Goal: Use online tool/utility: Utilize a website feature to perform a specific function

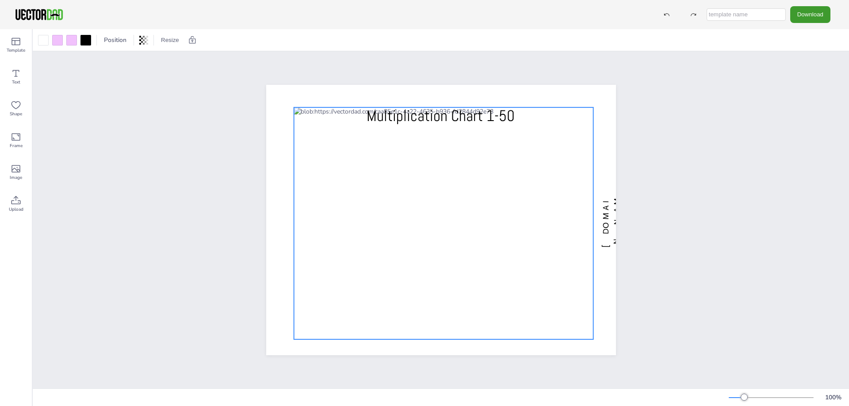
click at [295, 132] on div at bounding box center [444, 223] width 300 height 232
click at [52, 41] on div at bounding box center [57, 40] width 11 height 11
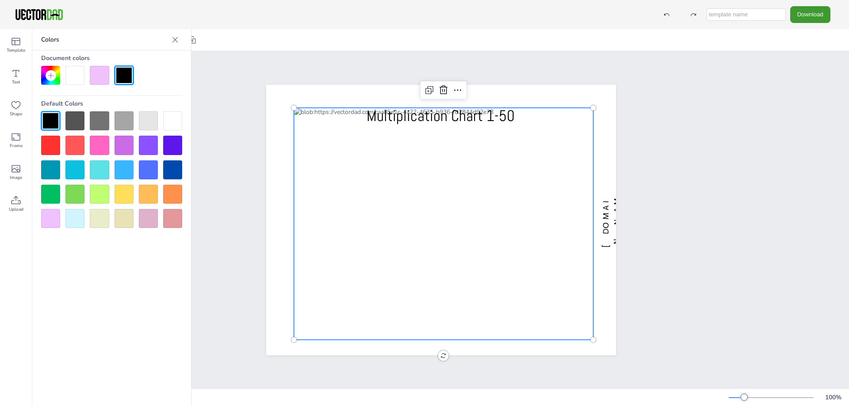
click at [67, 218] on div at bounding box center [74, 218] width 19 height 19
click at [53, 71] on div at bounding box center [50, 75] width 19 height 19
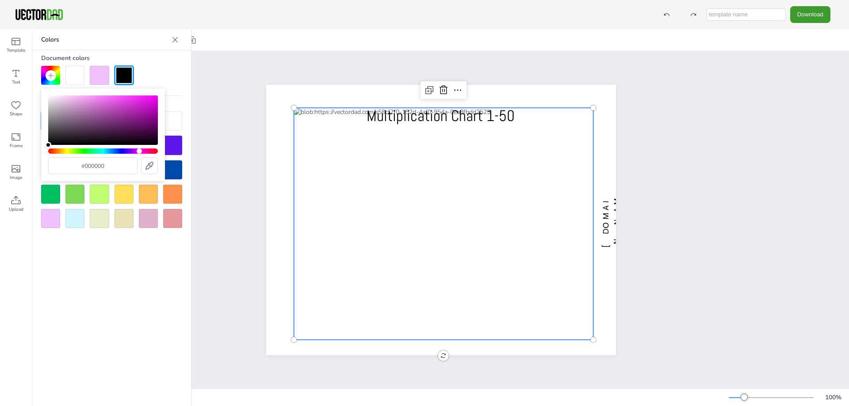
click at [140, 150] on div "Hue" at bounding box center [103, 151] width 110 height 5
click at [142, 150] on div "Hue" at bounding box center [141, 151] width 5 height 5
click at [86, 100] on div "Color" at bounding box center [103, 121] width 110 height 50
click at [147, 151] on div "Hue" at bounding box center [103, 151] width 110 height 5
type input "#f487c9"
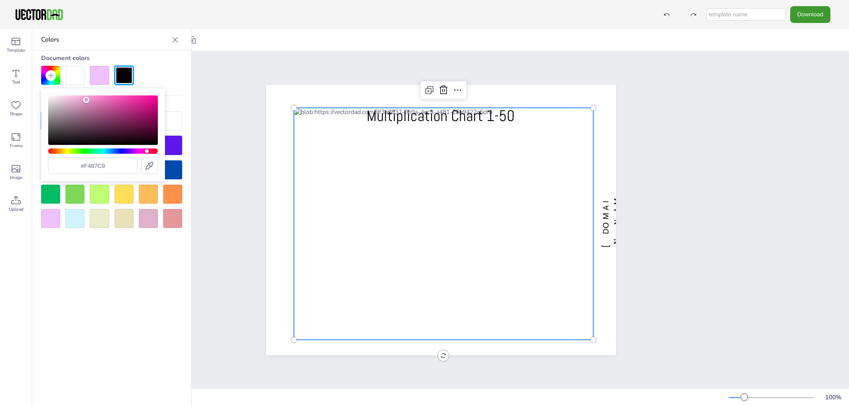
click at [97, 98] on div "Color" at bounding box center [103, 121] width 110 height 50
click at [92, 73] on div at bounding box center [99, 75] width 19 height 19
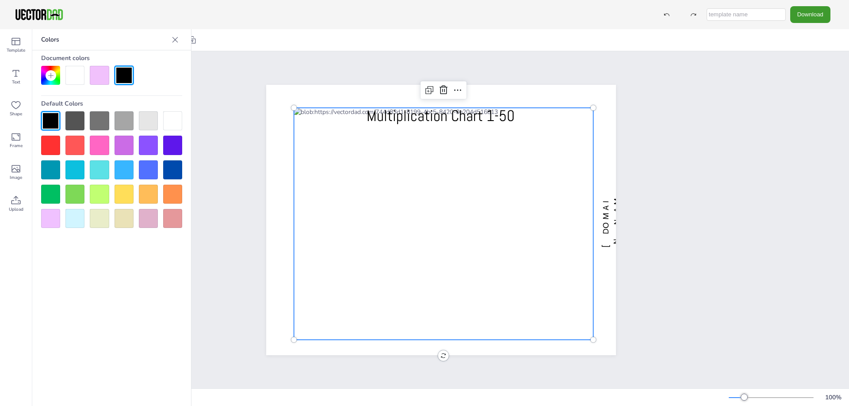
click at [80, 79] on div at bounding box center [74, 75] width 19 height 19
click at [88, 77] on div at bounding box center [111, 75] width 141 height 19
click at [98, 77] on div at bounding box center [99, 75] width 19 height 19
click at [55, 73] on div at bounding box center [51, 75] width 11 height 11
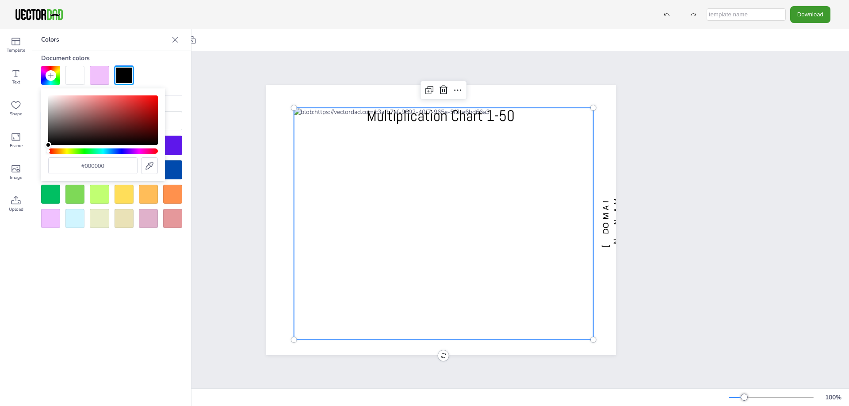
click at [142, 146] on div "#000000" at bounding box center [103, 135] width 110 height 79
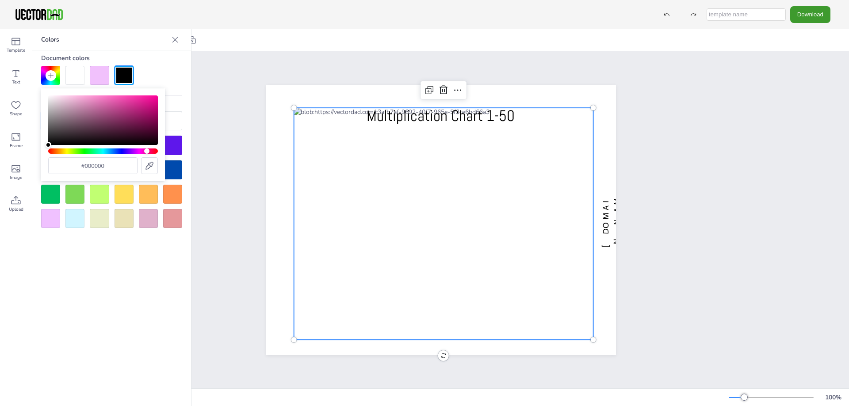
click at [147, 151] on div "Hue" at bounding box center [103, 151] width 110 height 5
click at [110, 98] on div "Color" at bounding box center [103, 121] width 110 height 50
type input "#f46abe"
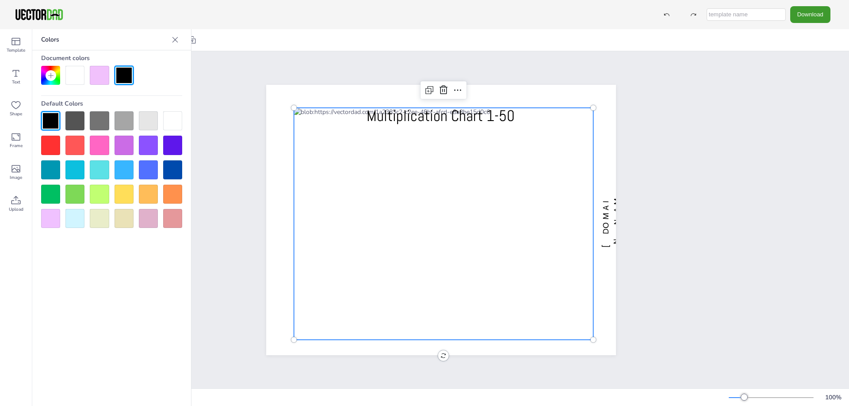
click at [176, 99] on div "Default Colors" at bounding box center [111, 103] width 141 height 15
click at [78, 78] on div at bounding box center [74, 75] width 19 height 19
click at [104, 76] on div at bounding box center [99, 75] width 19 height 19
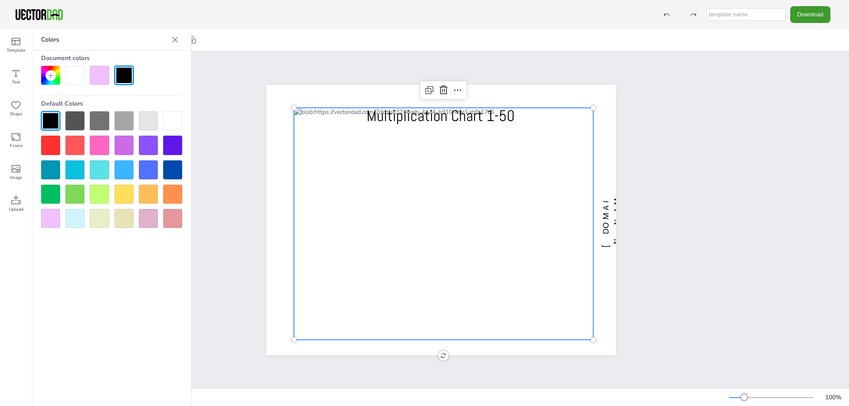
click at [49, 75] on icon at bounding box center [50, 75] width 7 height 7
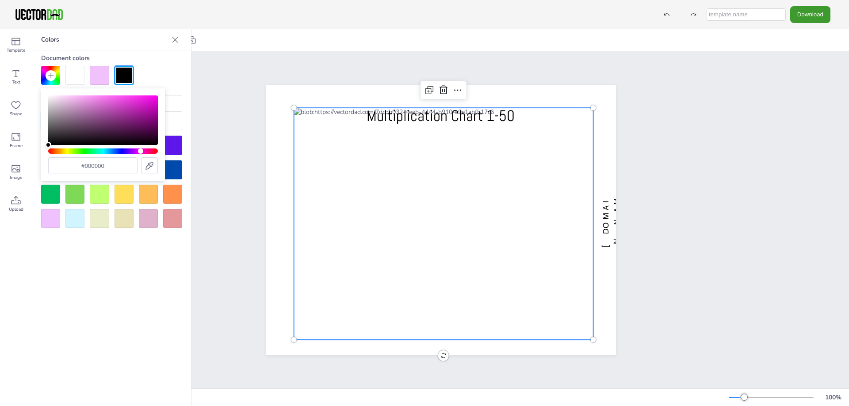
click at [141, 150] on div "Hue" at bounding box center [103, 151] width 110 height 5
click at [148, 149] on div "Hue" at bounding box center [103, 151] width 110 height 5
type input "#eb49a3"
click at [124, 99] on div "Color" at bounding box center [103, 121] width 110 height 50
click at [184, 95] on div "Document colors Default Colors" at bounding box center [111, 139] width 159 height 178
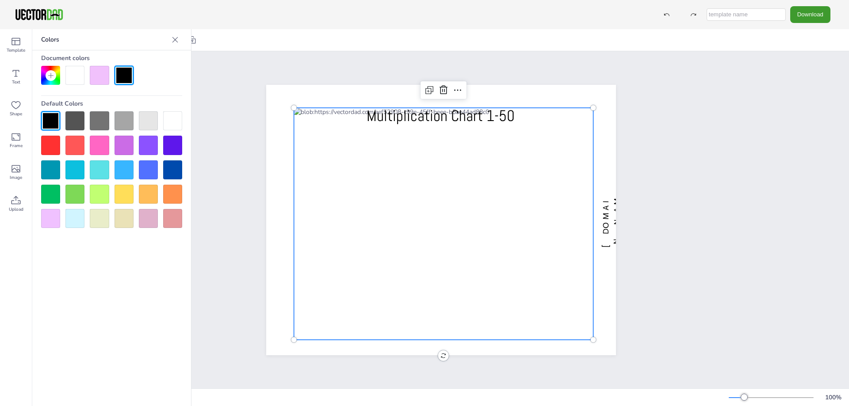
click at [294, 136] on div at bounding box center [444, 224] width 300 height 232
click at [294, 137] on div at bounding box center [444, 224] width 300 height 232
click at [126, 81] on div at bounding box center [124, 75] width 19 height 19
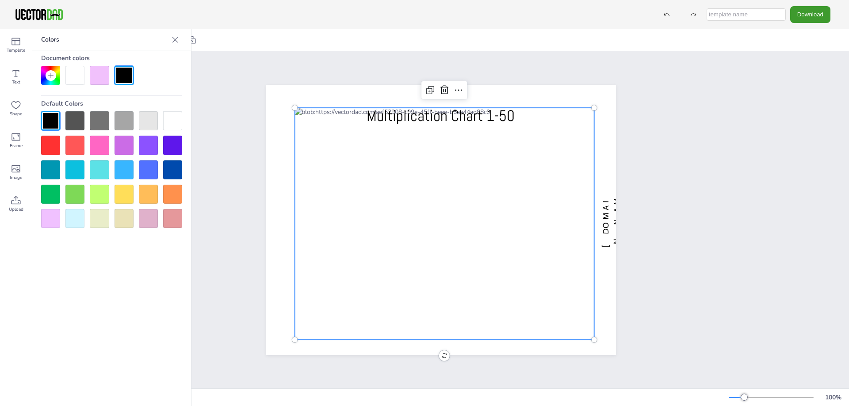
click at [128, 83] on div at bounding box center [124, 75] width 19 height 19
click at [78, 83] on div at bounding box center [74, 75] width 19 height 19
click at [107, 79] on div at bounding box center [99, 75] width 19 height 19
click at [105, 80] on div at bounding box center [99, 75] width 19 height 19
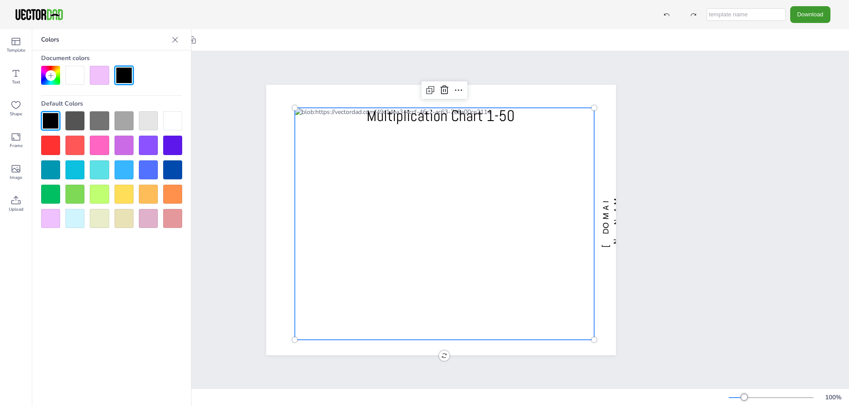
click at [105, 80] on div at bounding box center [99, 75] width 19 height 19
drag, startPoint x: 105, startPoint y: 80, endPoint x: 118, endPoint y: 143, distance: 64.9
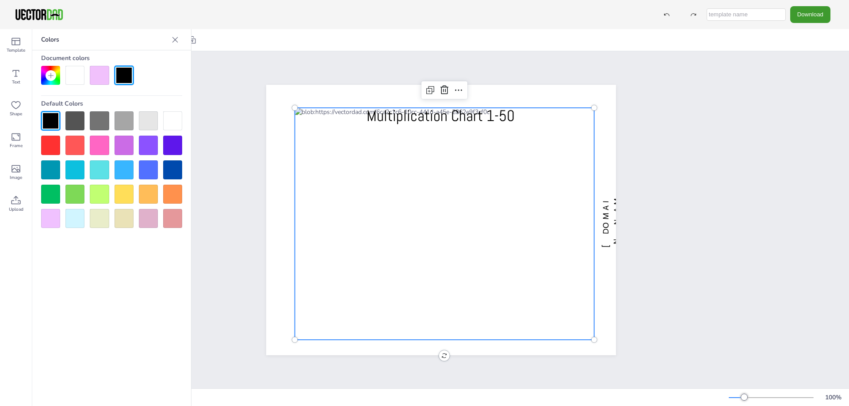
click at [115, 136] on div "Document colors Default Colors" at bounding box center [111, 139] width 159 height 178
click at [143, 218] on div at bounding box center [148, 218] width 19 height 19
click at [124, 208] on div at bounding box center [111, 169] width 141 height 117
click at [108, 210] on div at bounding box center [99, 218] width 19 height 19
click at [19, 106] on icon at bounding box center [16, 105] width 11 height 11
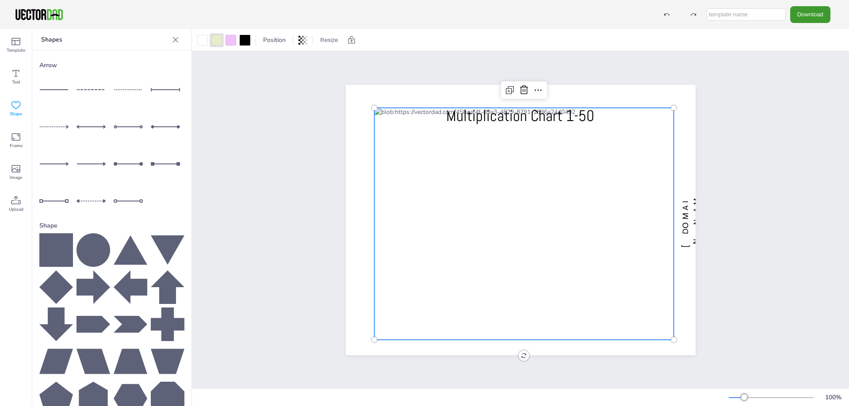
click at [125, 249] on icon at bounding box center [131, 251] width 34 height 30
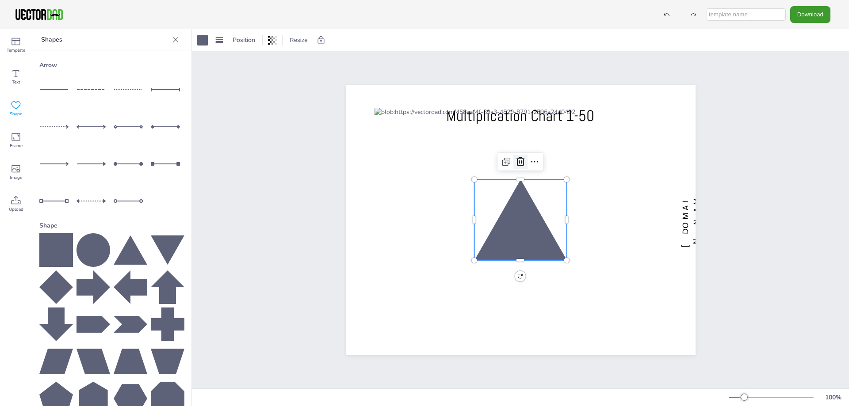
click at [515, 157] on icon at bounding box center [520, 162] width 11 height 11
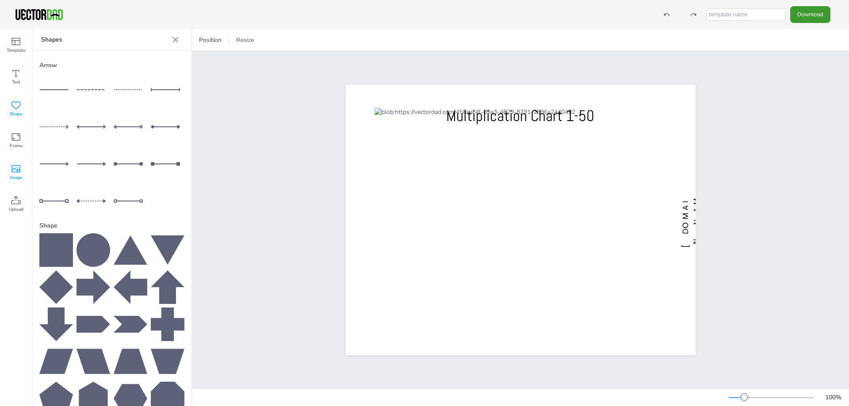
drag, startPoint x: 15, startPoint y: 166, endPoint x: 10, endPoint y: 168, distance: 4.6
click at [14, 166] on icon at bounding box center [16, 169] width 11 height 11
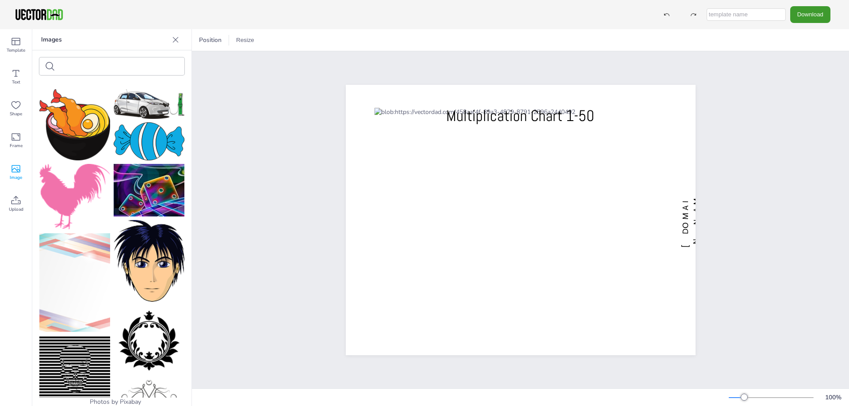
click at [154, 67] on div at bounding box center [111, 66] width 145 height 18
click at [160, 66] on div at bounding box center [111, 66] width 145 height 18
click at [146, 66] on div at bounding box center [111, 66] width 145 height 18
click at [102, 66] on input "text" at bounding box center [96, 66] width 75 height 7
type input "dancer"
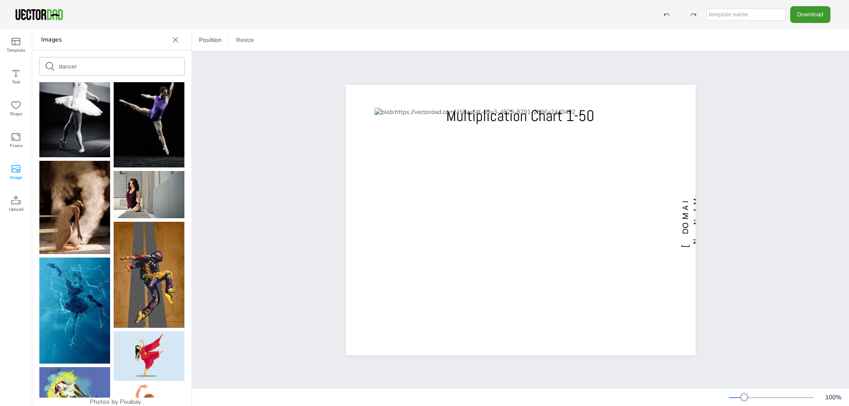
scroll to position [1326, 0]
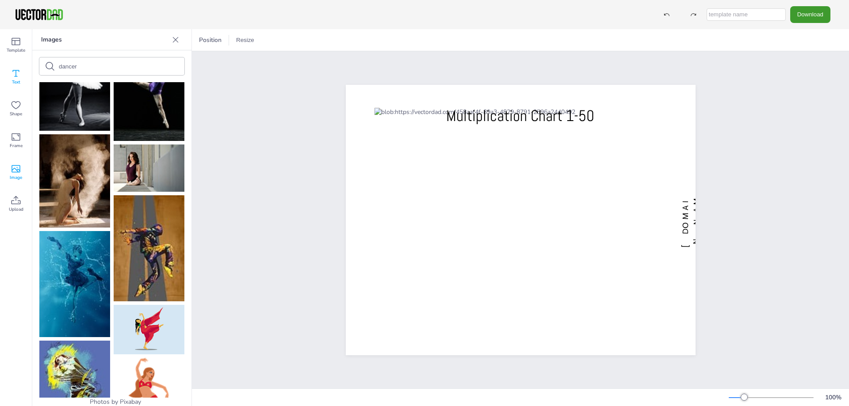
click at [17, 69] on icon at bounding box center [16, 73] width 11 height 11
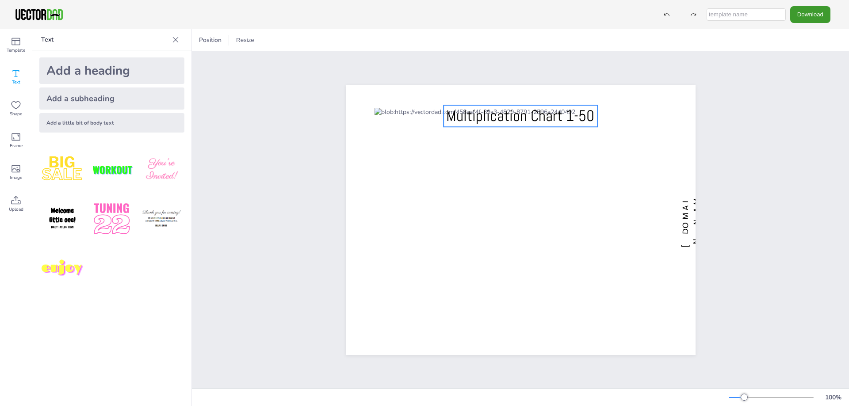
click at [521, 110] on span "Multiplication Chart 1-50" at bounding box center [520, 115] width 148 height 19
click at [521, 113] on span "Multiplication Chart 1-50" at bounding box center [520, 115] width 148 height 19
click at [521, 117] on span "Multiplication Chart 1-50" at bounding box center [520, 115] width 148 height 19
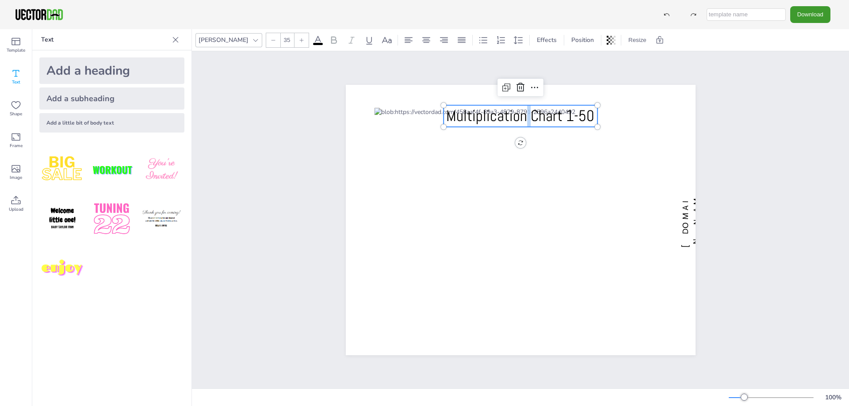
click at [521, 117] on span "Multiplication Chart 1-50" at bounding box center [520, 115] width 148 height 19
click at [516, 130] on div at bounding box center [524, 224] width 300 height 232
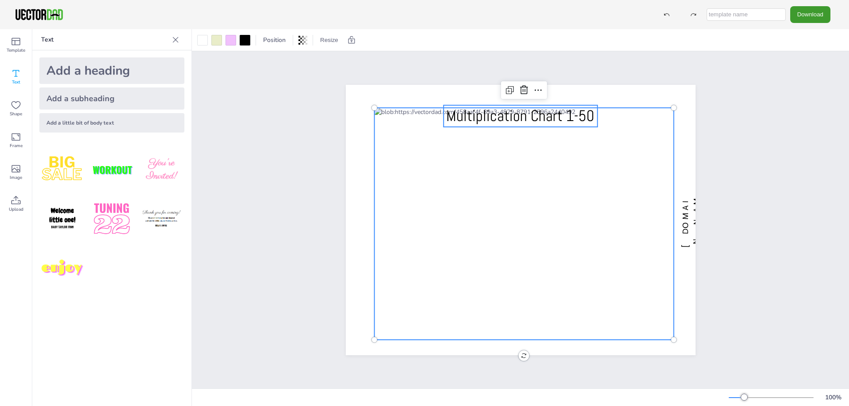
click at [518, 105] on p "Multiplication Chart 1-50" at bounding box center [520, 116] width 154 height 22
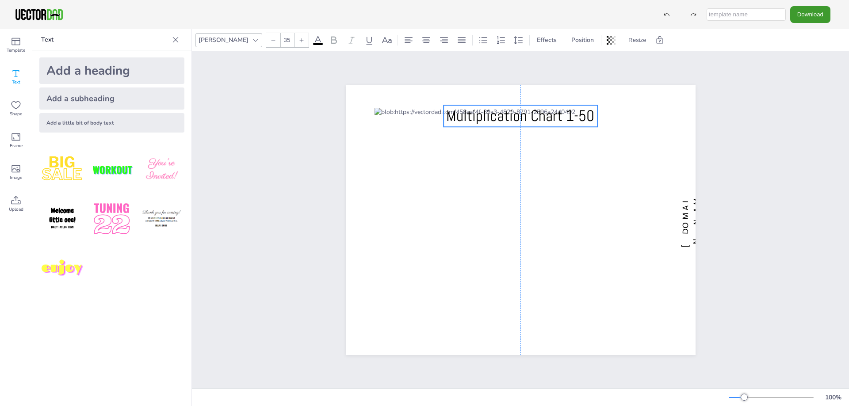
click at [515, 107] on span "Multiplication Chart 1-50" at bounding box center [520, 115] width 148 height 19
click at [512, 112] on span "Multiplication Chart 1-50" at bounding box center [520, 115] width 148 height 19
click at [512, 113] on span "Multiplication Chart 1-50" at bounding box center [520, 118] width 148 height 19
click at [513, 109] on span "Multiplication Chart 1-50" at bounding box center [520, 118] width 148 height 19
click at [250, 38] on div at bounding box center [255, 40] width 11 height 11
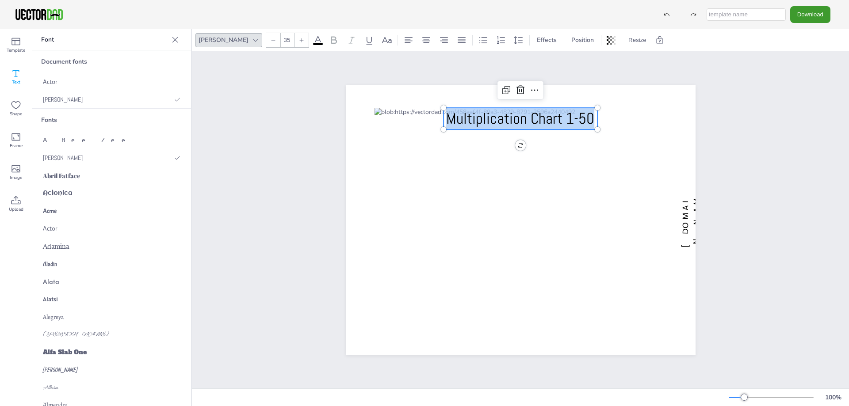
click at [126, 122] on div "Fonts" at bounding box center [111, 120] width 159 height 23
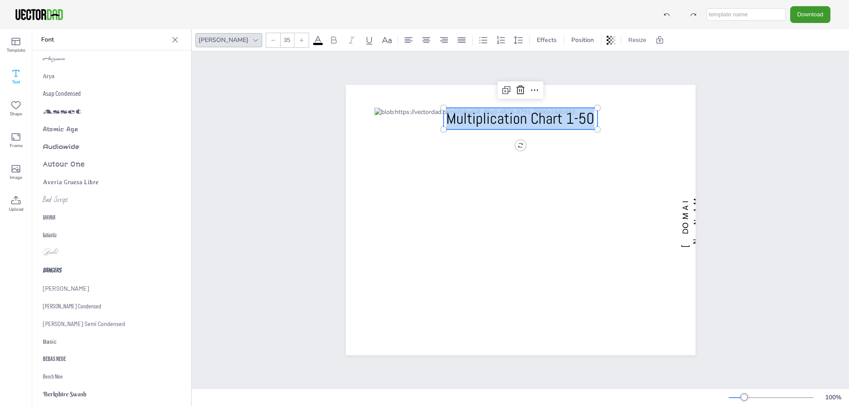
scroll to position [575, 0]
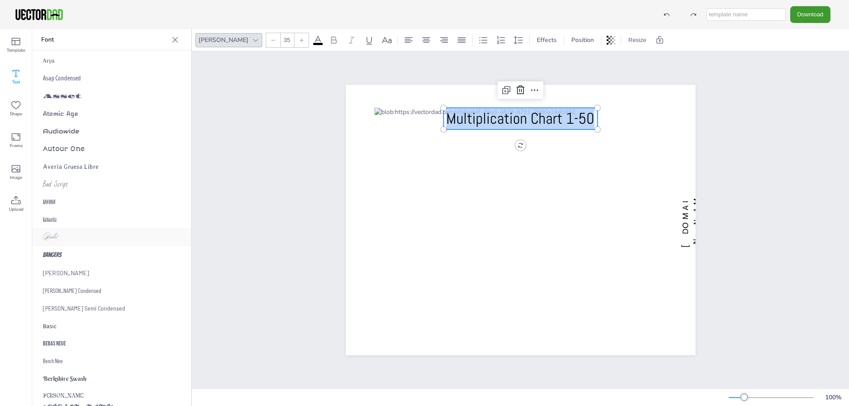
click at [64, 231] on div "Ballet" at bounding box center [111, 238] width 159 height 18
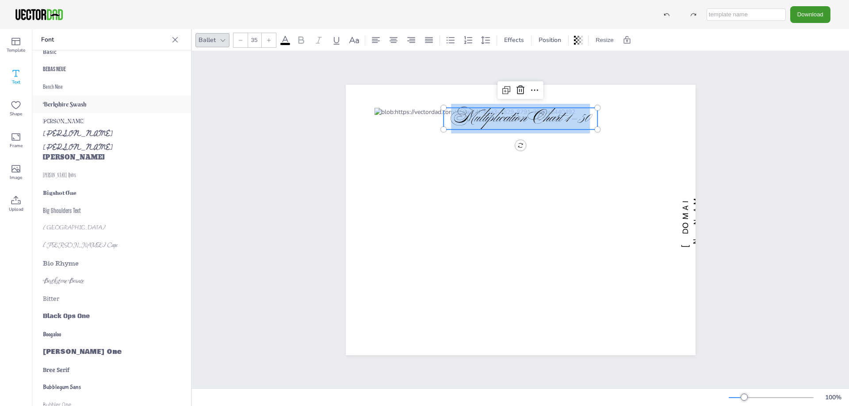
scroll to position [884, 0]
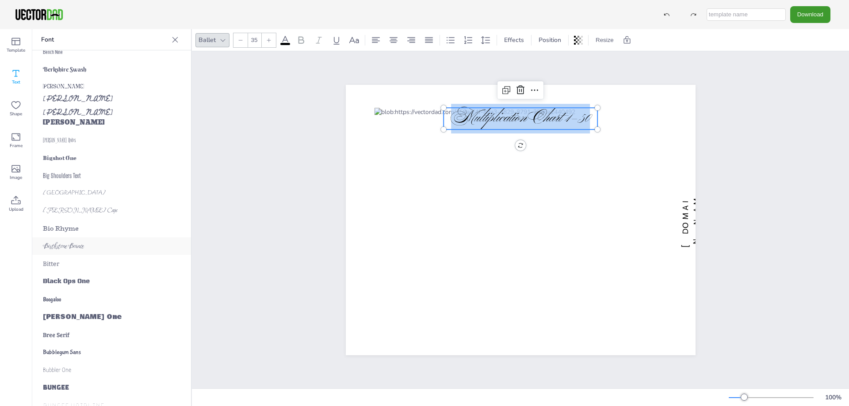
click at [61, 238] on div "Birthstone Bounce" at bounding box center [111, 246] width 159 height 18
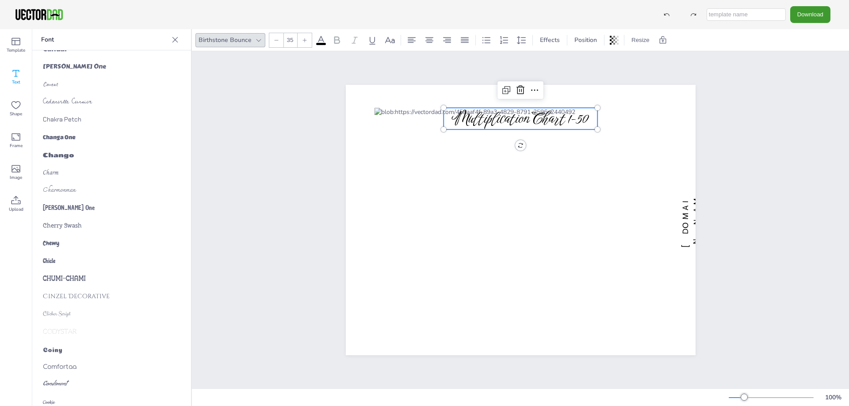
scroll to position [1415, 0]
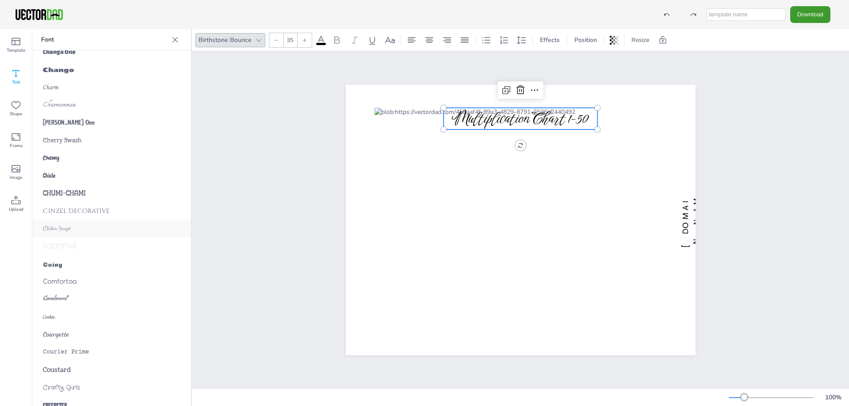
click at [72, 223] on div "Clicker Script" at bounding box center [111, 229] width 159 height 18
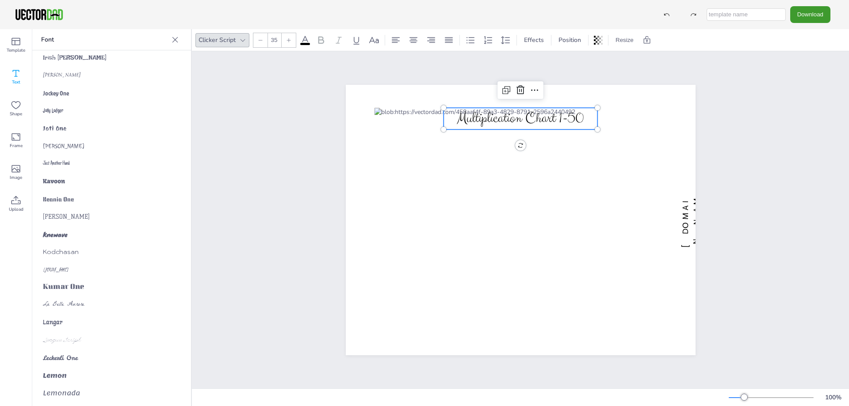
scroll to position [2653, 0]
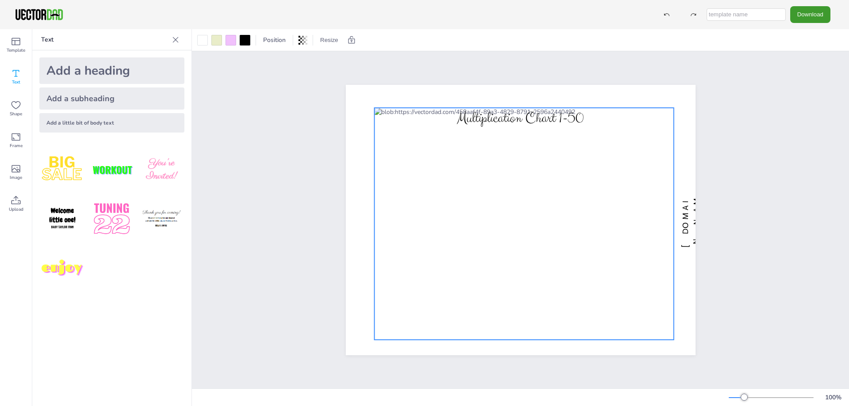
click at [430, 112] on div at bounding box center [524, 224] width 300 height 232
click at [238, 42] on div at bounding box center [245, 40] width 14 height 14
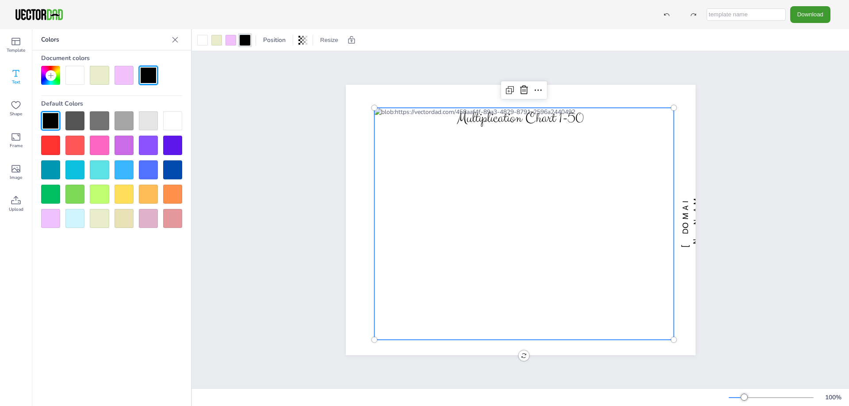
click at [125, 165] on div at bounding box center [124, 169] width 19 height 19
click at [46, 118] on div at bounding box center [50, 120] width 19 height 19
click at [228, 38] on div at bounding box center [230, 40] width 11 height 11
click at [226, 41] on div at bounding box center [230, 40] width 11 height 11
click at [123, 73] on div at bounding box center [124, 75] width 19 height 19
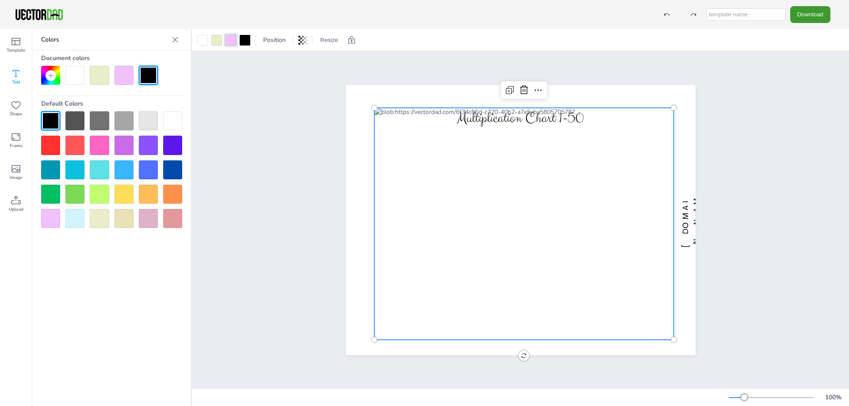
click at [126, 74] on div at bounding box center [124, 75] width 19 height 19
click at [131, 83] on div at bounding box center [124, 75] width 19 height 19
click at [141, 73] on div at bounding box center [148, 75] width 19 height 19
click at [99, 152] on div at bounding box center [99, 145] width 19 height 19
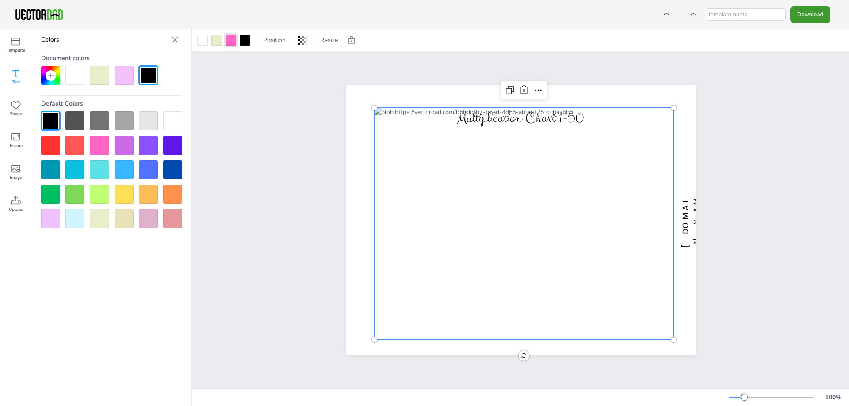
click at [46, 71] on div at bounding box center [50, 75] width 19 height 19
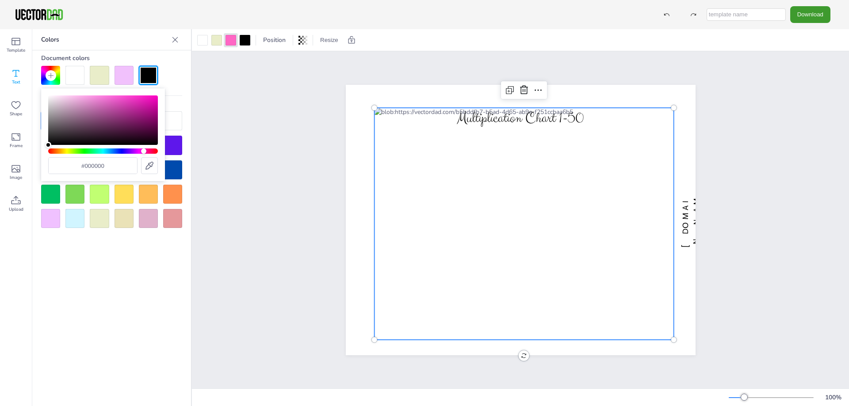
click at [144, 149] on div "Hue" at bounding box center [103, 151] width 110 height 5
click at [103, 99] on div "Color" at bounding box center [103, 121] width 110 height 50
click at [116, 96] on div "Color" at bounding box center [103, 121] width 110 height 50
type input "#ffb5ee"
click at [80, 96] on div "Color" at bounding box center [103, 121] width 110 height 50
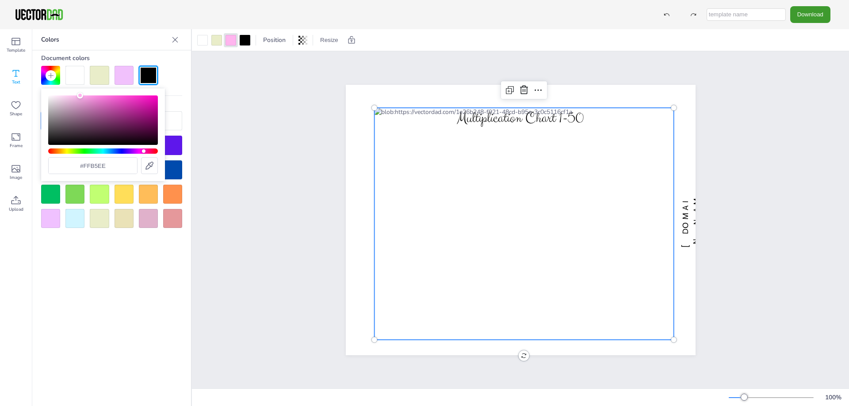
click at [118, 80] on div at bounding box center [124, 75] width 19 height 19
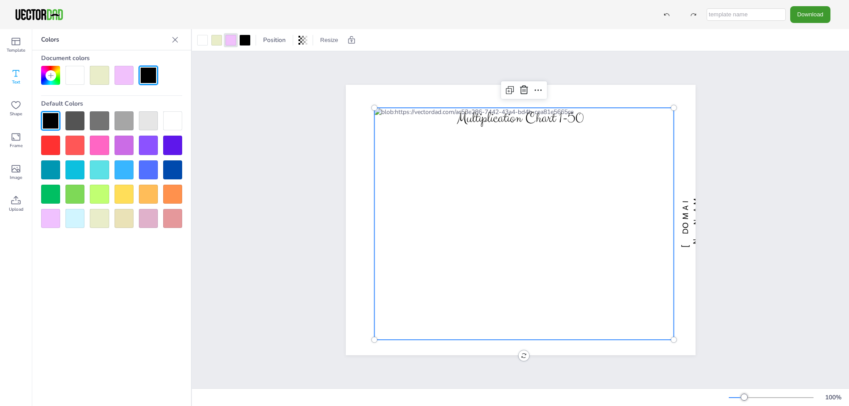
click at [119, 82] on div at bounding box center [124, 75] width 19 height 19
click at [50, 76] on icon at bounding box center [50, 75] width 7 height 7
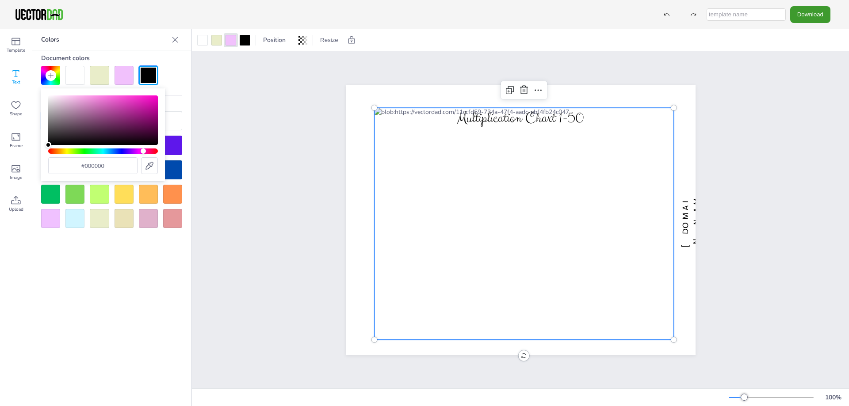
click at [143, 150] on div "Hue" at bounding box center [103, 151] width 110 height 5
type input "#fbb3ec"
click at [80, 96] on div "Color" at bounding box center [103, 121] width 110 height 50
click at [182, 86] on div "Document colors Default Colors" at bounding box center [111, 139] width 159 height 178
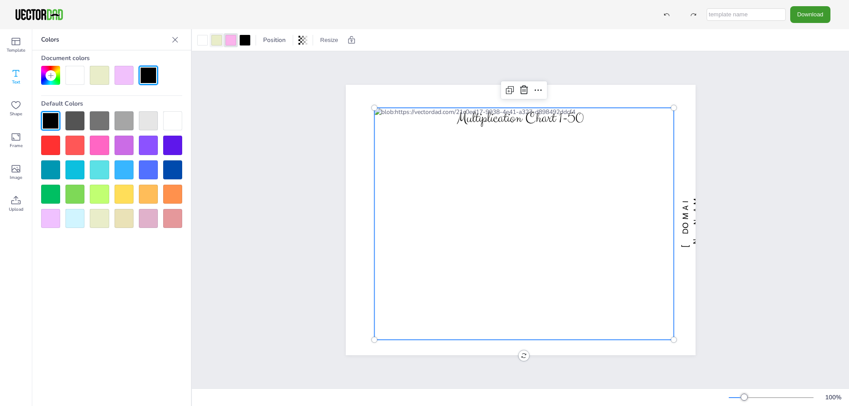
click at [214, 42] on div at bounding box center [216, 40] width 11 height 11
click at [54, 77] on div at bounding box center [51, 75] width 11 height 11
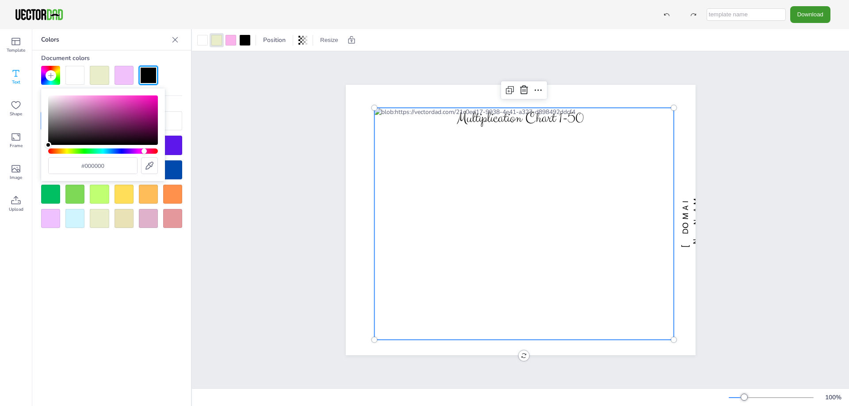
click at [144, 149] on div "Hue" at bounding box center [103, 151] width 110 height 5
click at [99, 99] on div "Color" at bounding box center [103, 121] width 110 height 50
click at [92, 95] on div "#ed7ed1" at bounding box center [103, 134] width 124 height 93
click at [87, 97] on div "Color" at bounding box center [103, 121] width 110 height 50
click at [120, 96] on div "Color" at bounding box center [103, 121] width 110 height 50
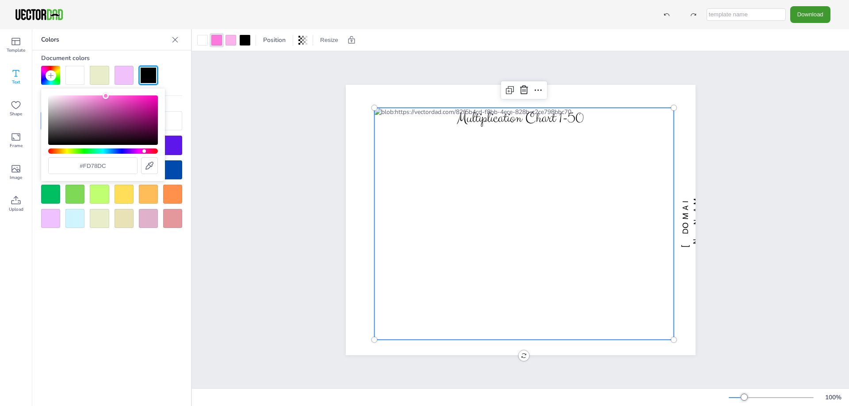
click at [106, 96] on div "Color" at bounding box center [103, 121] width 110 height 50
click at [147, 151] on div "Hue" at bounding box center [103, 151] width 110 height 5
click at [107, 93] on div "Color" at bounding box center [106, 96] width 6 height 6
click at [112, 96] on div "Color" at bounding box center [103, 121] width 110 height 50
type input "#fd80cc"
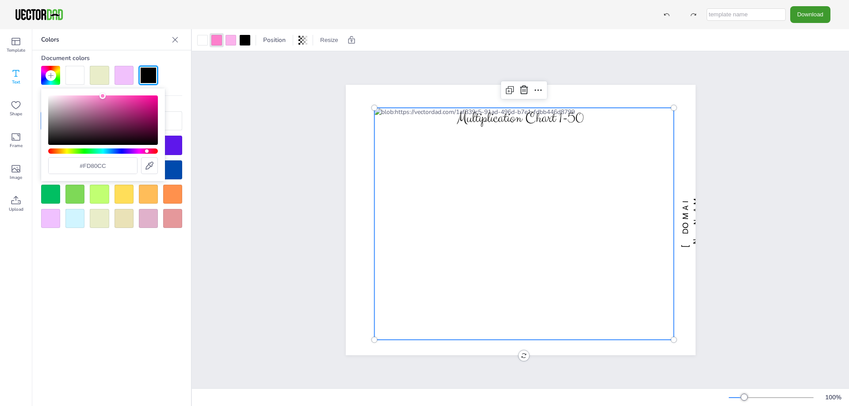
click at [103, 96] on div "Color" at bounding box center [103, 121] width 110 height 50
click at [183, 76] on div "Document colors Default Colors" at bounding box center [111, 139] width 159 height 178
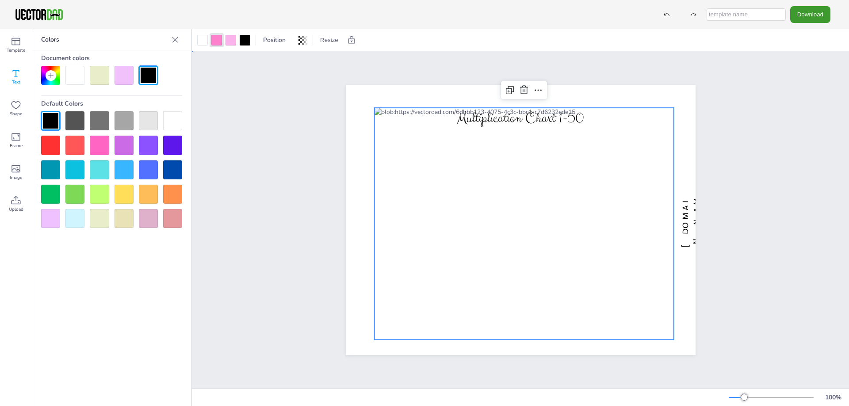
click at [243, 78] on div "[DOMAIN_NAME] Multiplication Chart 1-50" at bounding box center [520, 219] width 657 height 337
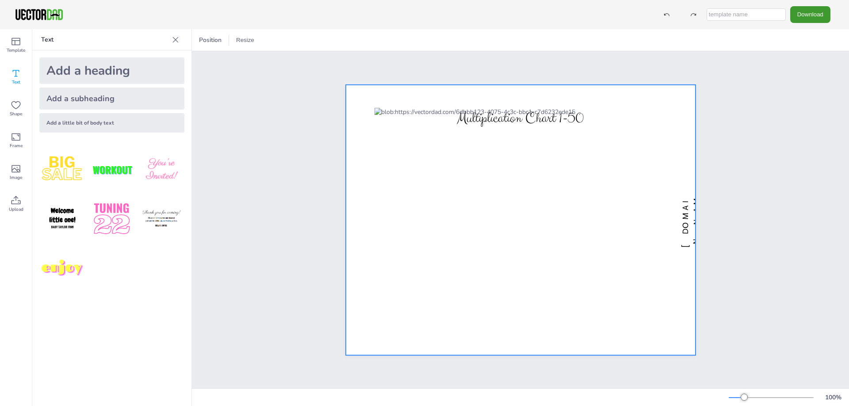
click at [671, 99] on div at bounding box center [521, 220] width 350 height 271
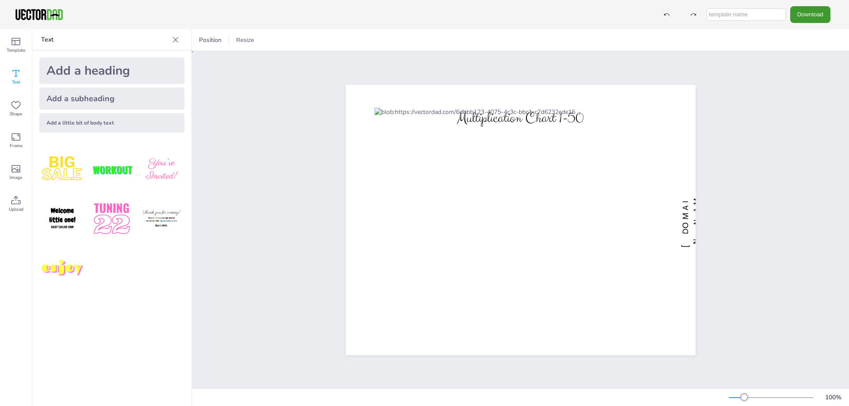
click at [741, 90] on div "[DOMAIN_NAME] Multiplication Chart 1-50" at bounding box center [520, 219] width 657 height 337
click at [818, 17] on button "Download" at bounding box center [810, 14] width 40 height 16
click at [804, 57] on li "PNG" at bounding box center [812, 54] width 73 height 18
